Goal: Find specific page/section: Find specific page/section

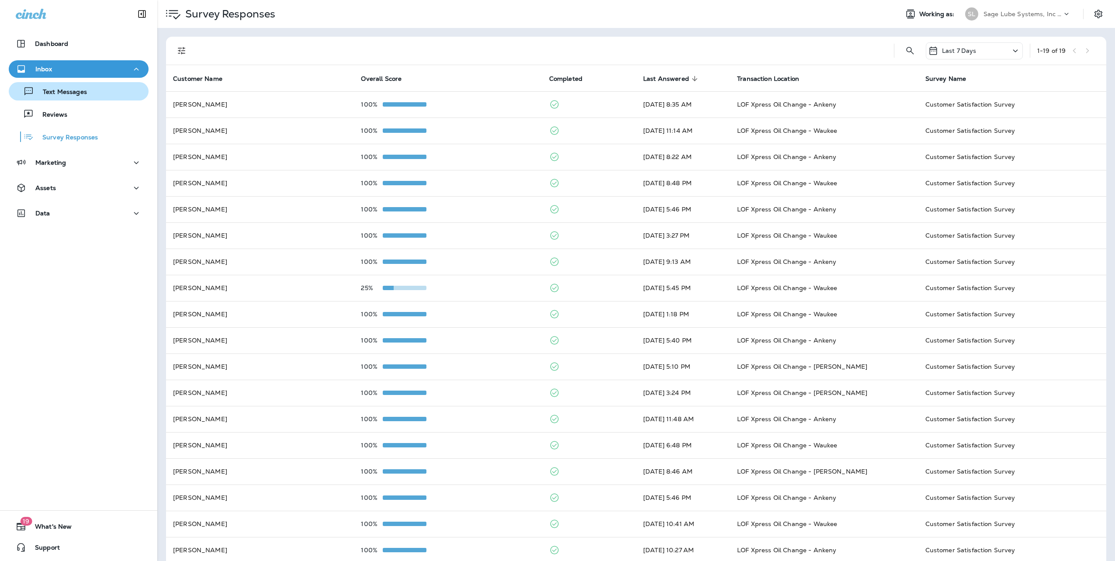
click at [79, 93] on p "Text Messages" at bounding box center [60, 92] width 53 height 8
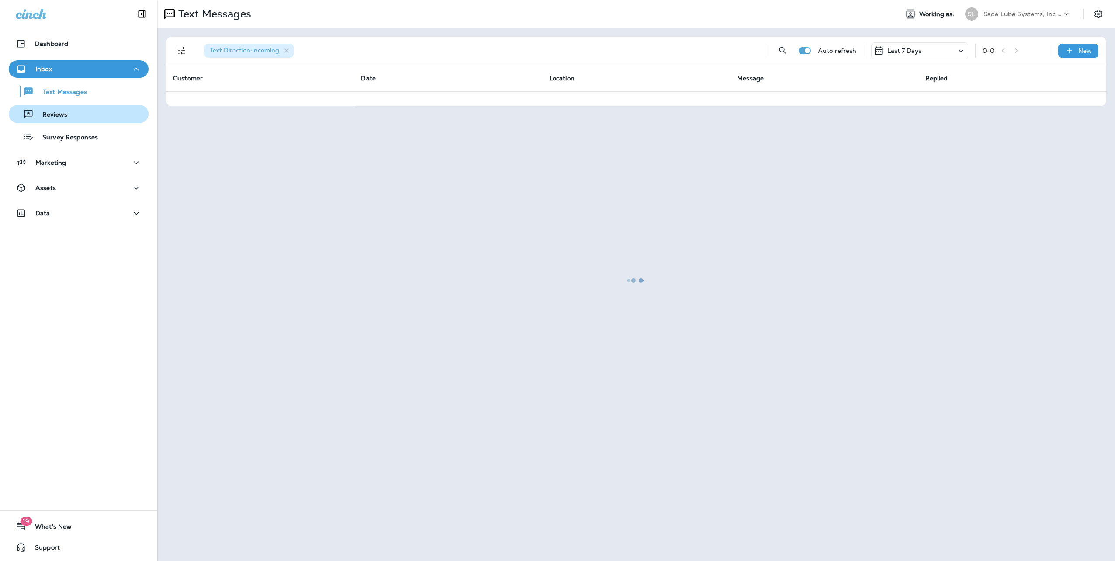
click at [65, 114] on p "Reviews" at bounding box center [51, 115] width 34 height 8
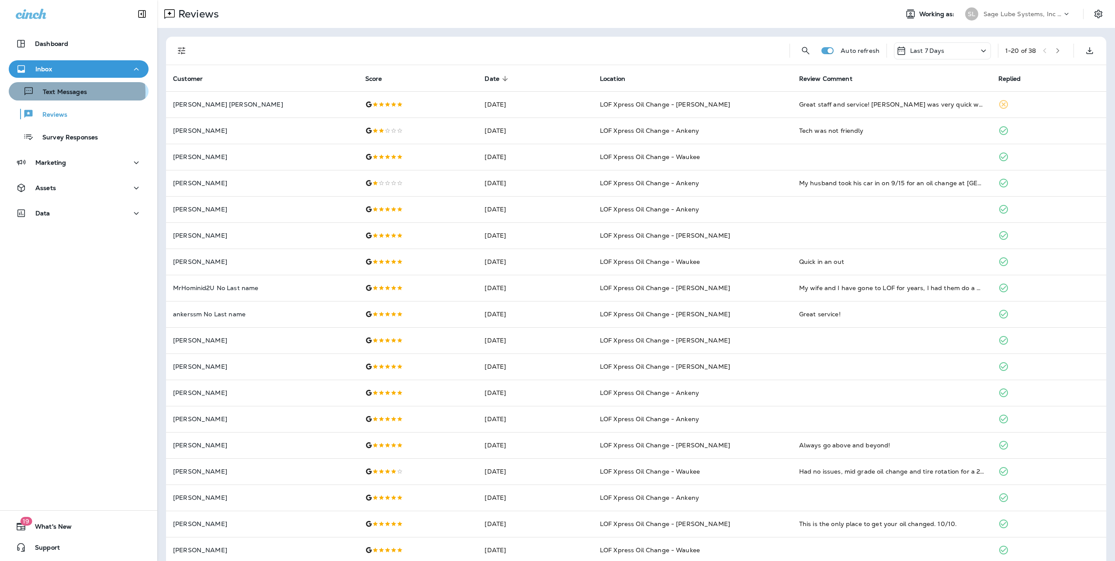
click at [71, 92] on p "Text Messages" at bounding box center [60, 92] width 53 height 8
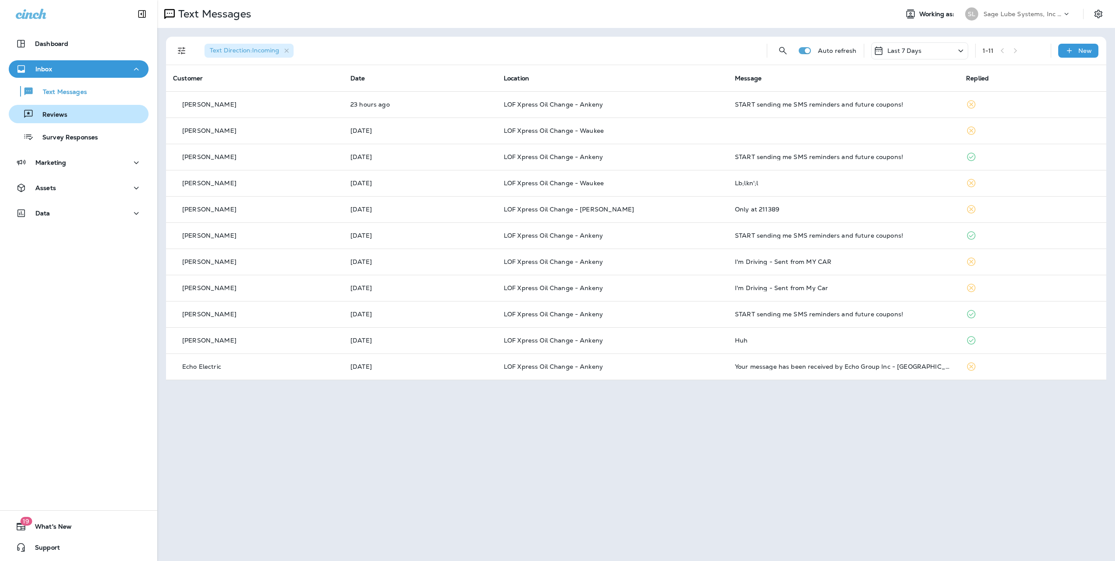
click at [61, 119] on p "Reviews" at bounding box center [51, 115] width 34 height 8
